Goal: Check status

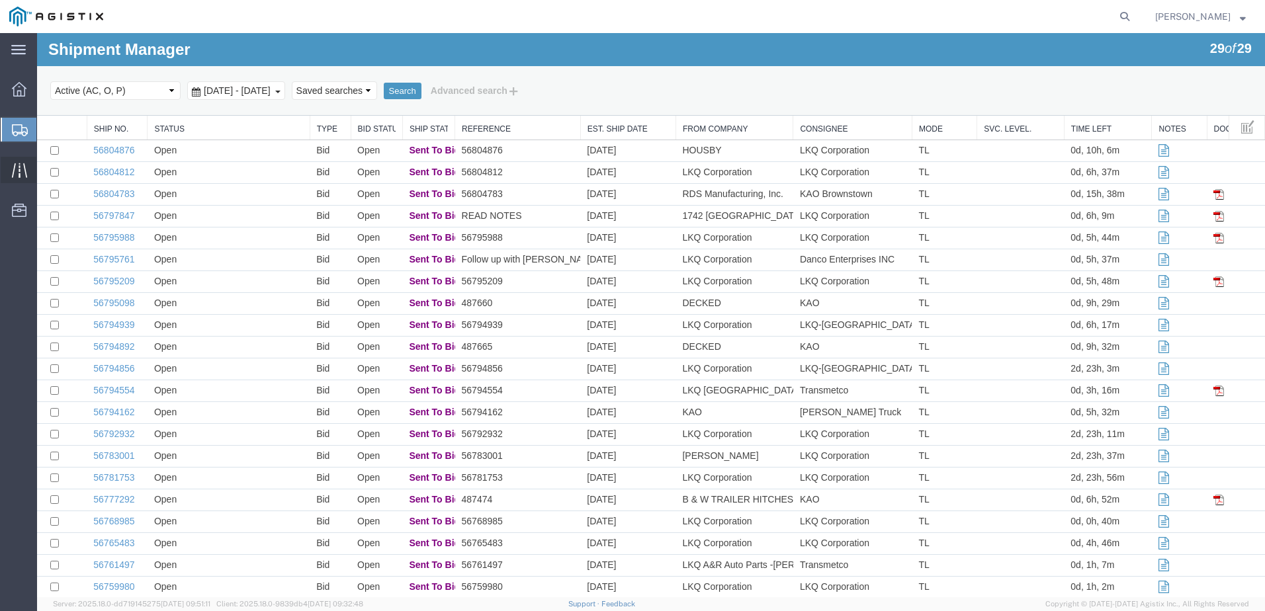
click at [19, 171] on icon at bounding box center [18, 170] width 15 height 15
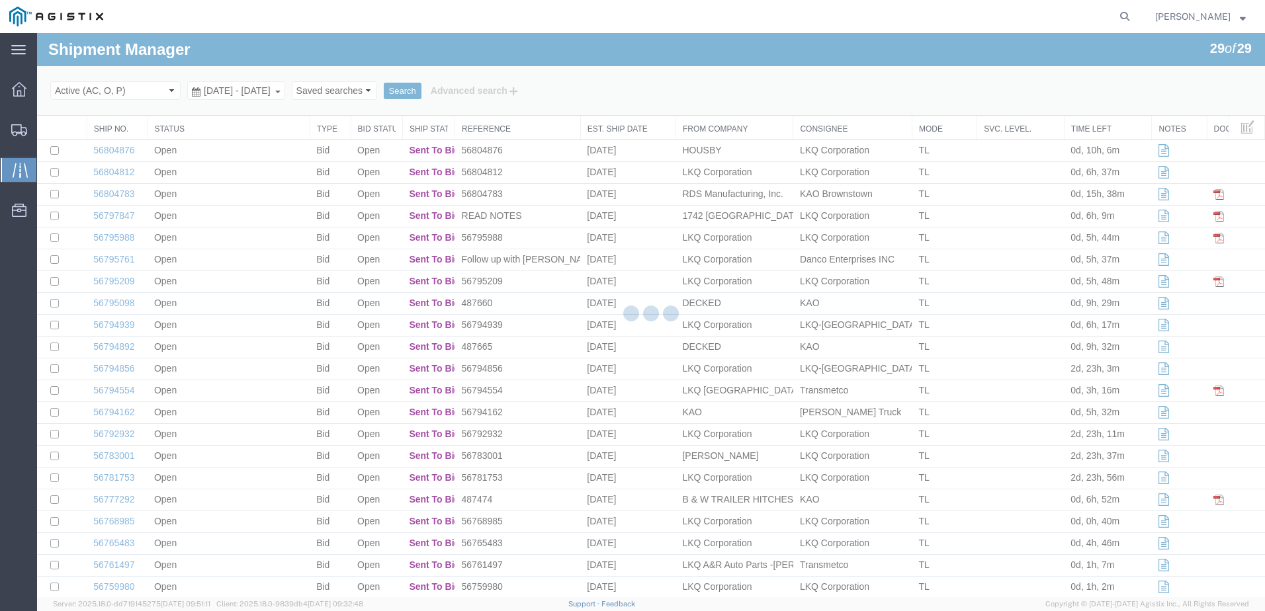
click at [41, 171] on div at bounding box center [651, 315] width 1228 height 564
click at [19, 172] on icon at bounding box center [20, 170] width 15 height 15
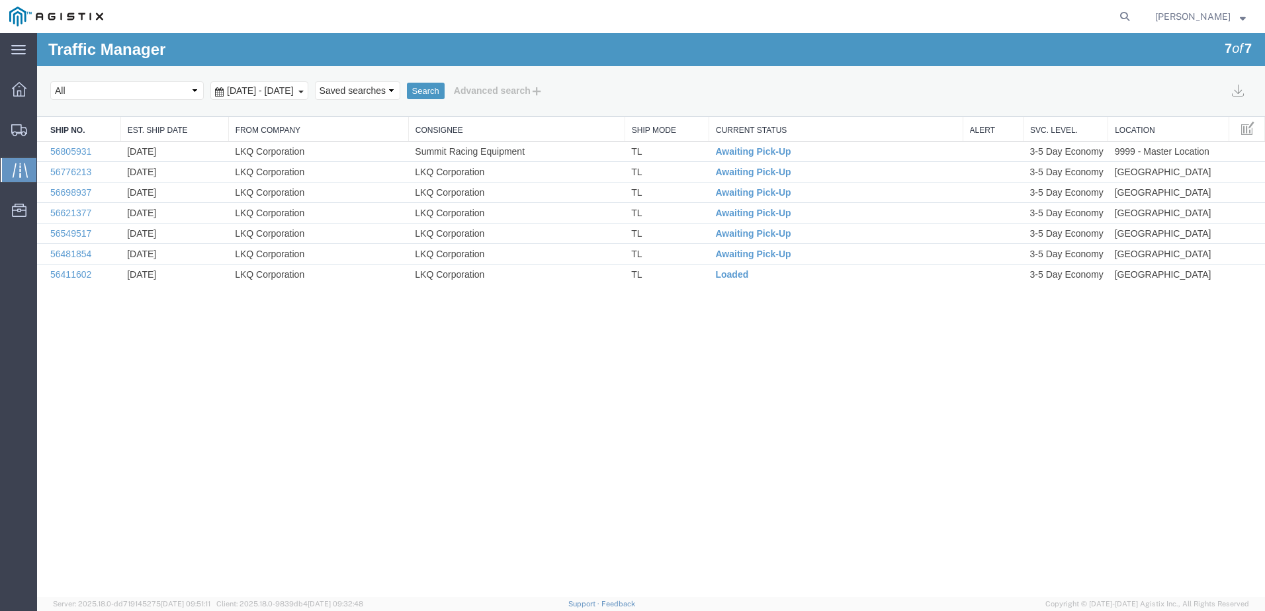
click at [248, 387] on div "Traffic Manager 7 of 7 Search Select status [No transit records] All Arrival No…" at bounding box center [651, 315] width 1228 height 564
click at [190, 150] on td "[DATE]" at bounding box center [174, 152] width 108 height 21
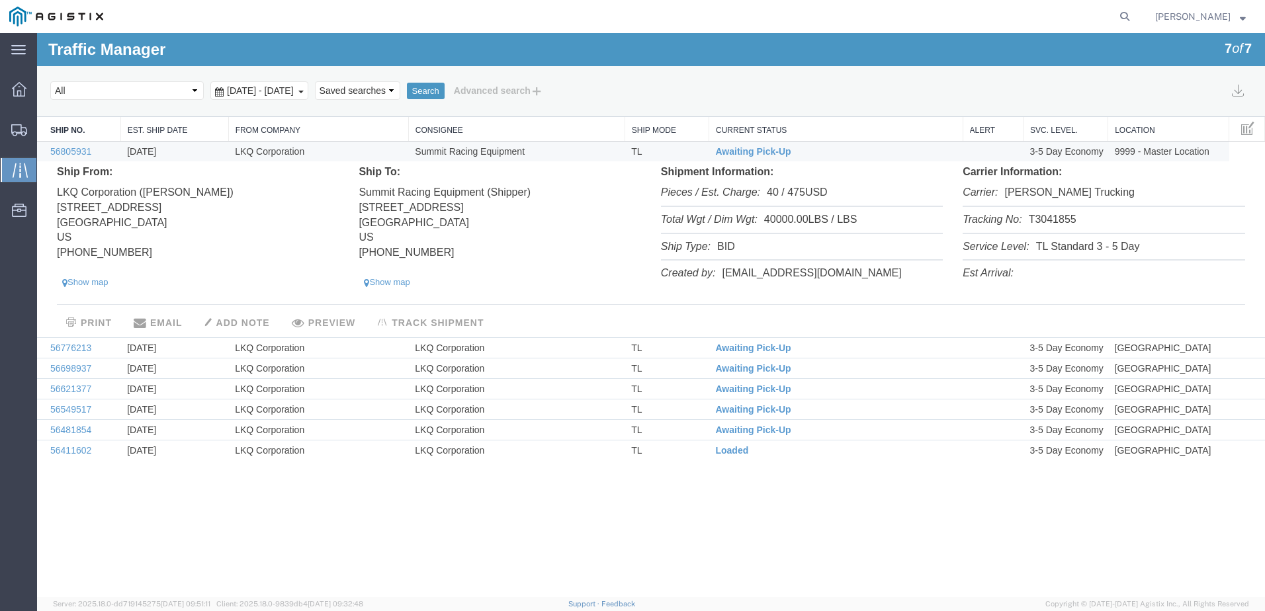
click at [251, 198] on address "LKQ Corporation ([PERSON_NAME]) [STREET_ADDRESS] [PHONE_NUMBER]" at bounding box center [198, 220] width 282 height 81
click at [951, 260] on div "Shipment Information: Pieces / Est. Charge: 40 / 475USD Total Wgt / Dim Wgt: 40…" at bounding box center [802, 226] width 302 height 123
click at [1054, 218] on li "Tracking No: T3041855" at bounding box center [1104, 220] width 282 height 27
